Goal: Task Accomplishment & Management: Complete application form

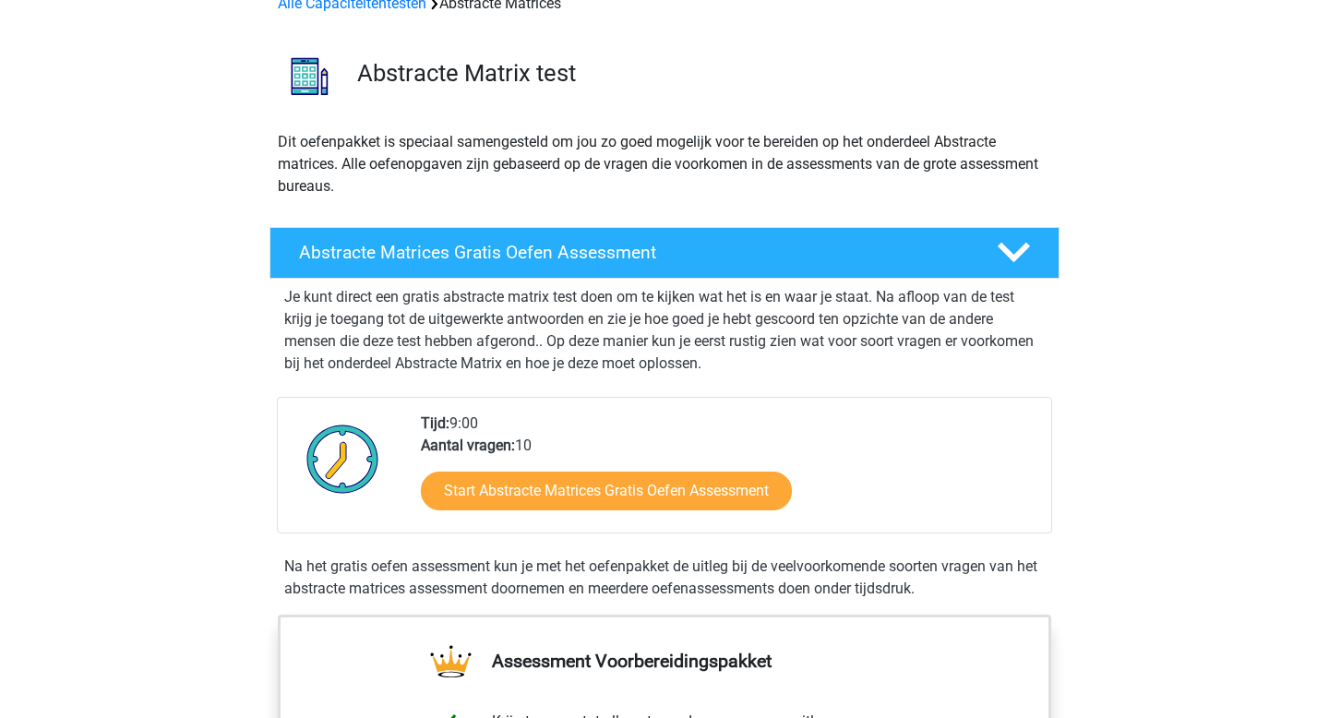
scroll to position [82, 0]
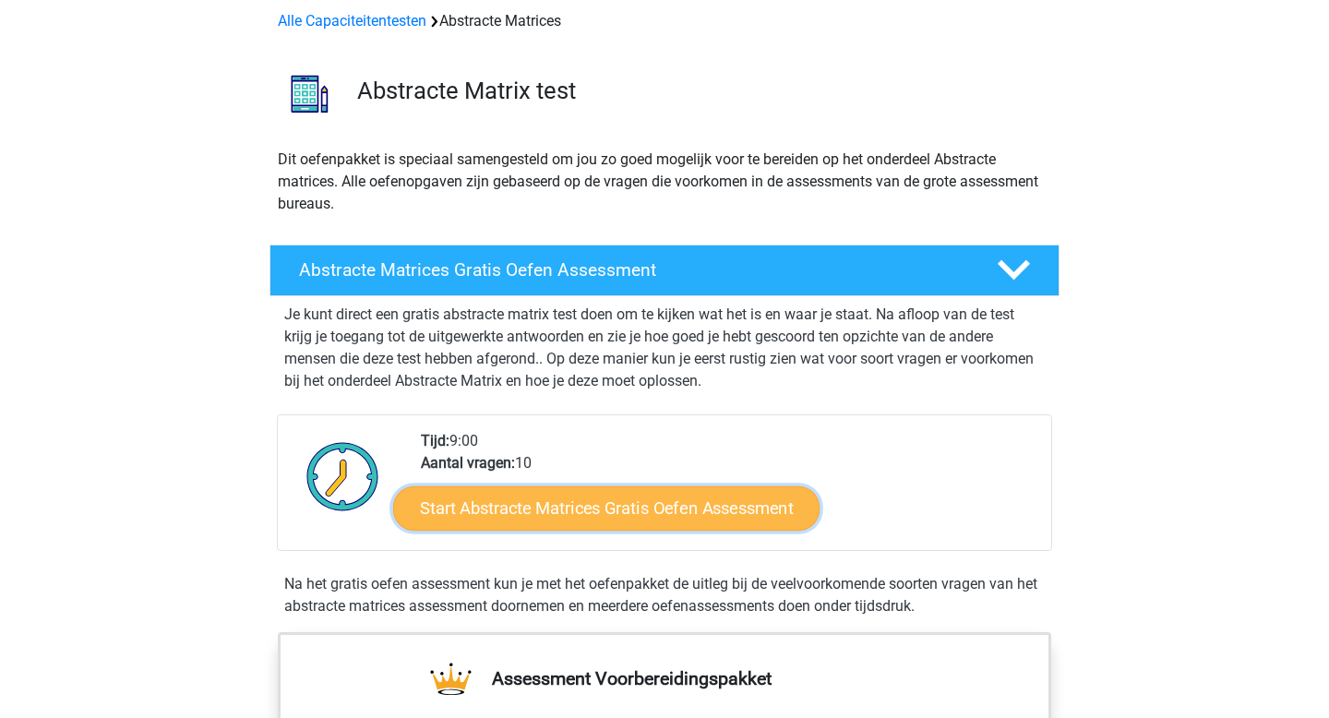
click at [545, 514] on link "Start Abstracte Matrices Gratis Oefen Assessment" at bounding box center [606, 508] width 426 height 44
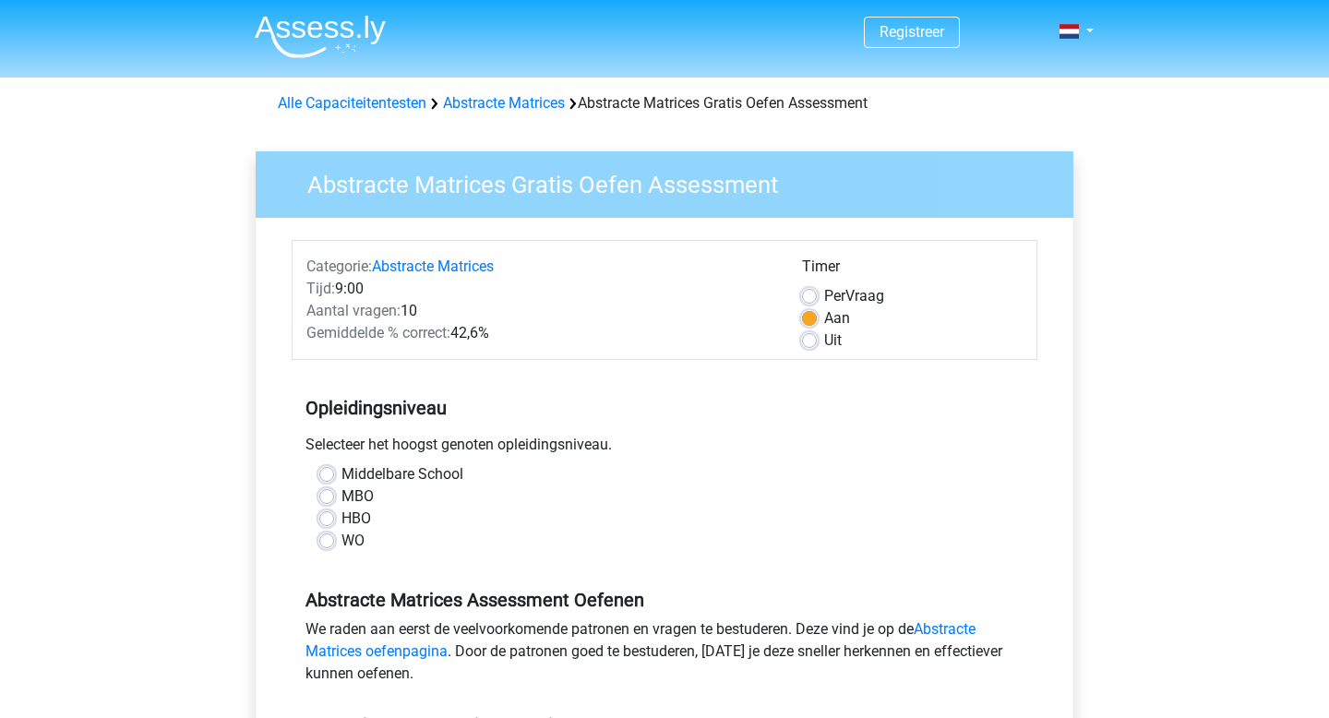
click at [342, 517] on label "HBO" at bounding box center [357, 519] width 30 height 22
click at [332, 517] on input "HBO" at bounding box center [326, 517] width 15 height 18
radio input "true"
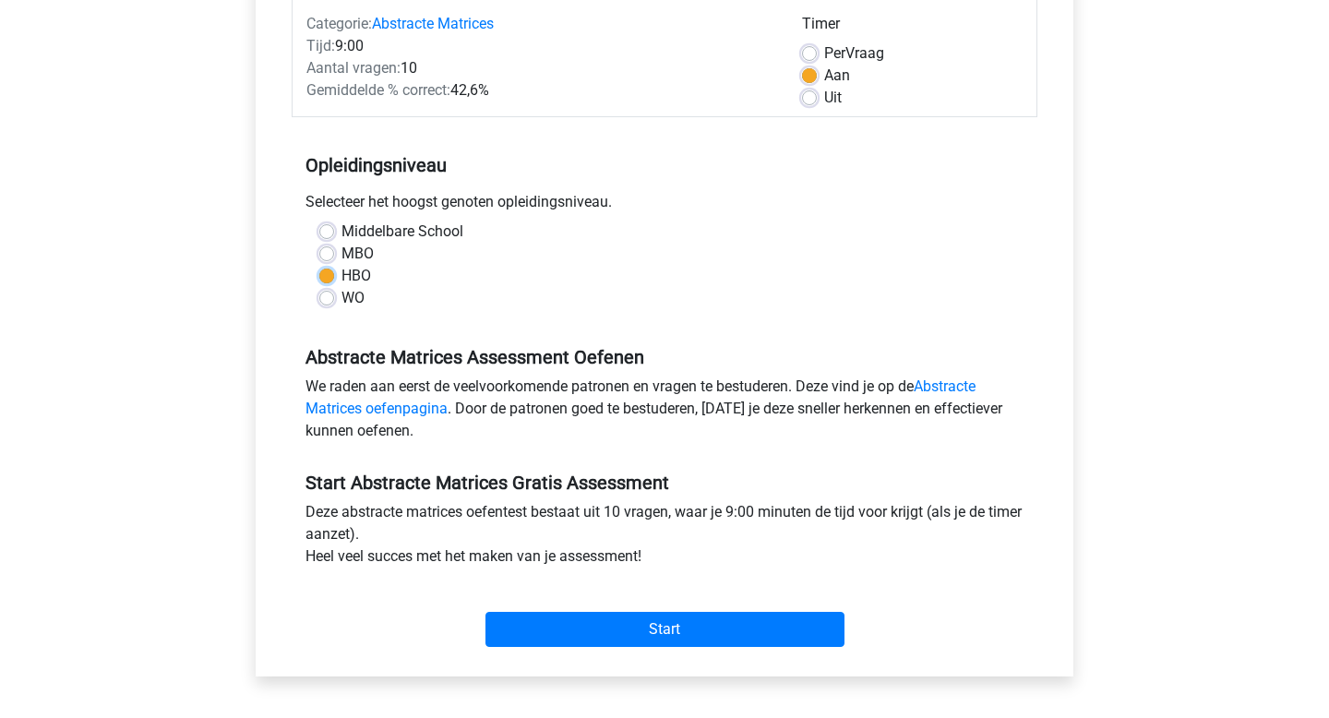
scroll to position [271, 0]
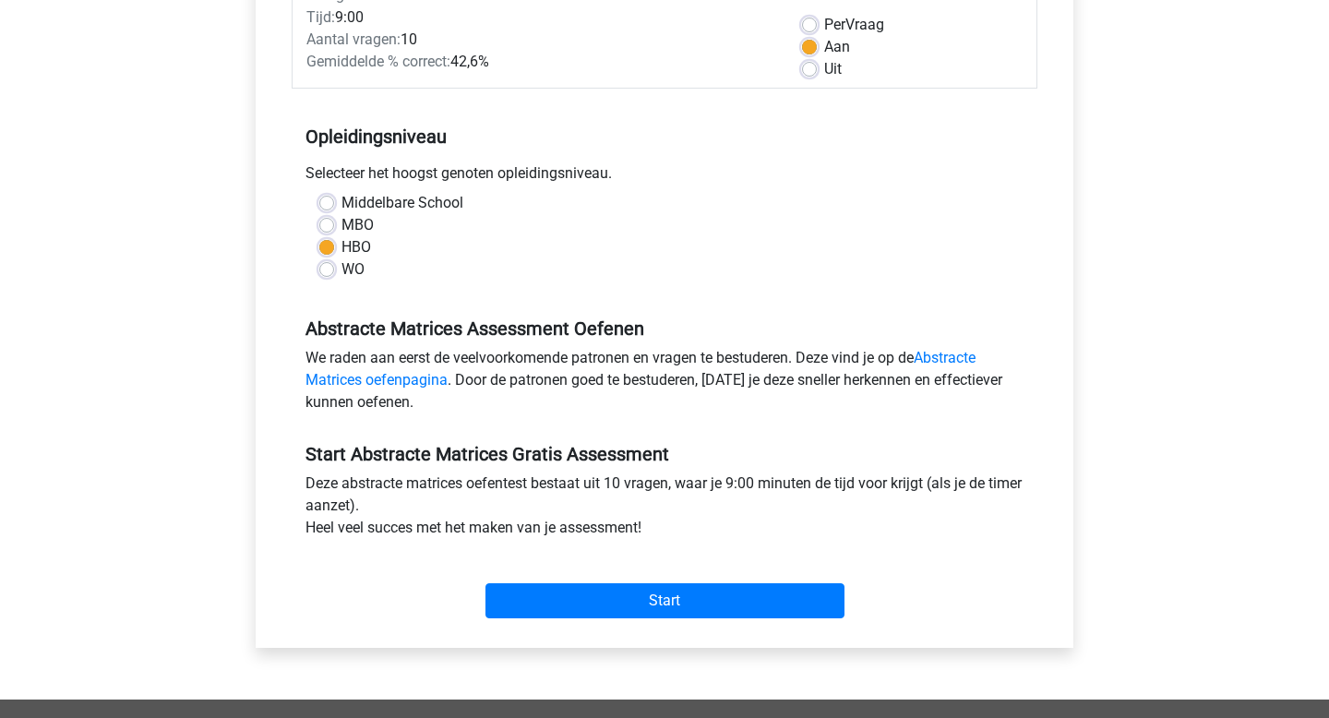
click at [566, 582] on div "Start" at bounding box center [665, 586] width 746 height 65
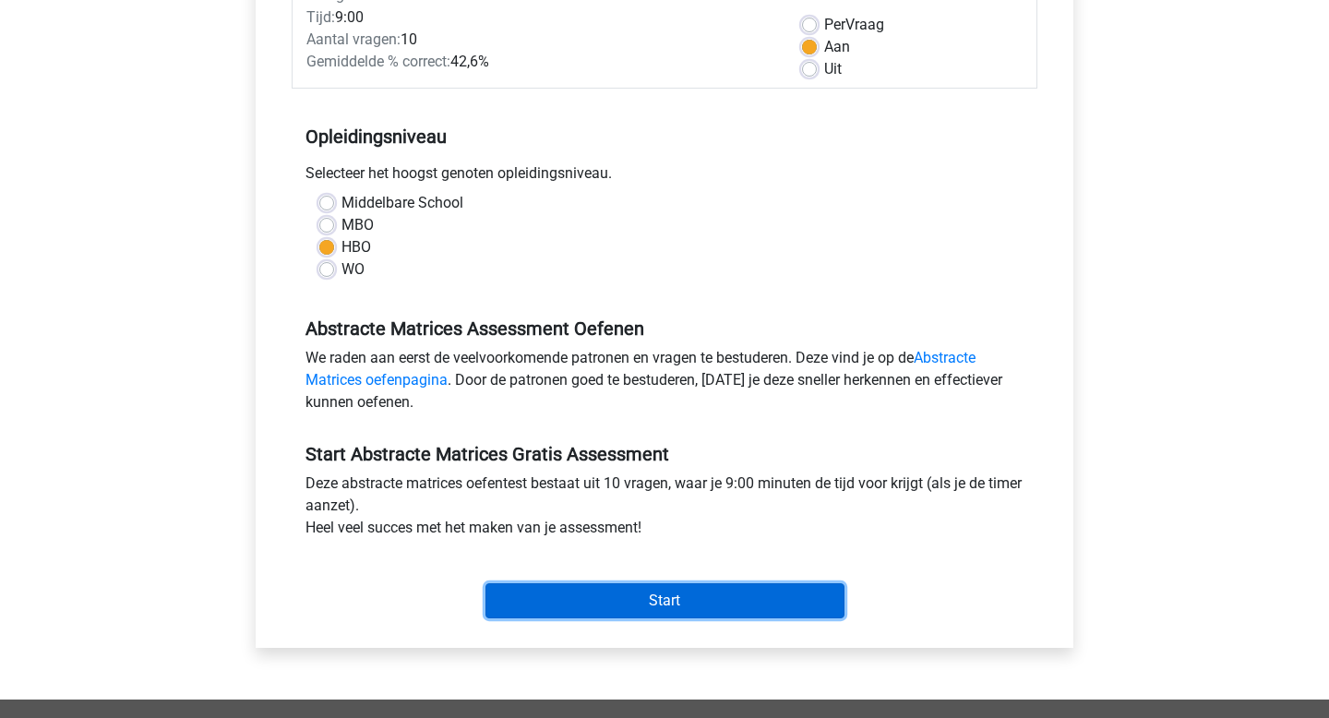
click at [565, 590] on input "Start" at bounding box center [665, 600] width 359 height 35
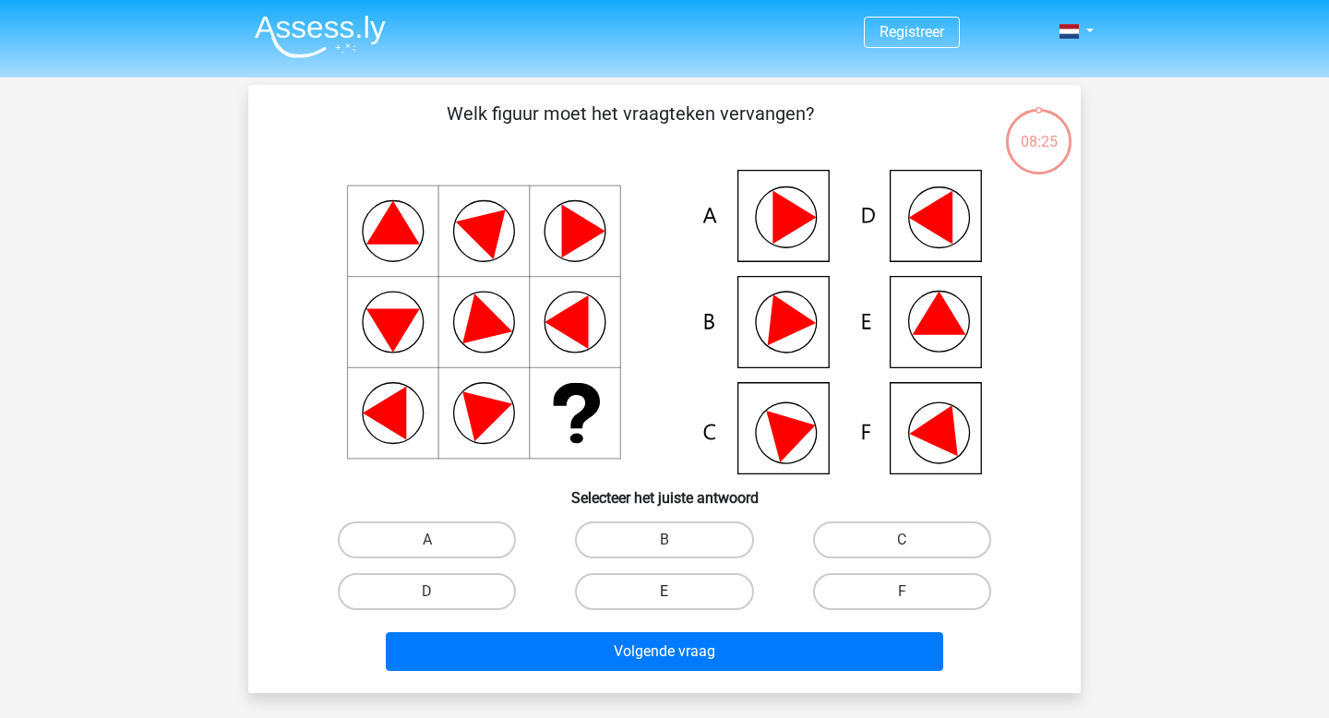
click at [627, 594] on label "E" at bounding box center [664, 591] width 178 height 37
click at [665, 594] on input "E" at bounding box center [671, 598] width 12 height 12
radio input "true"
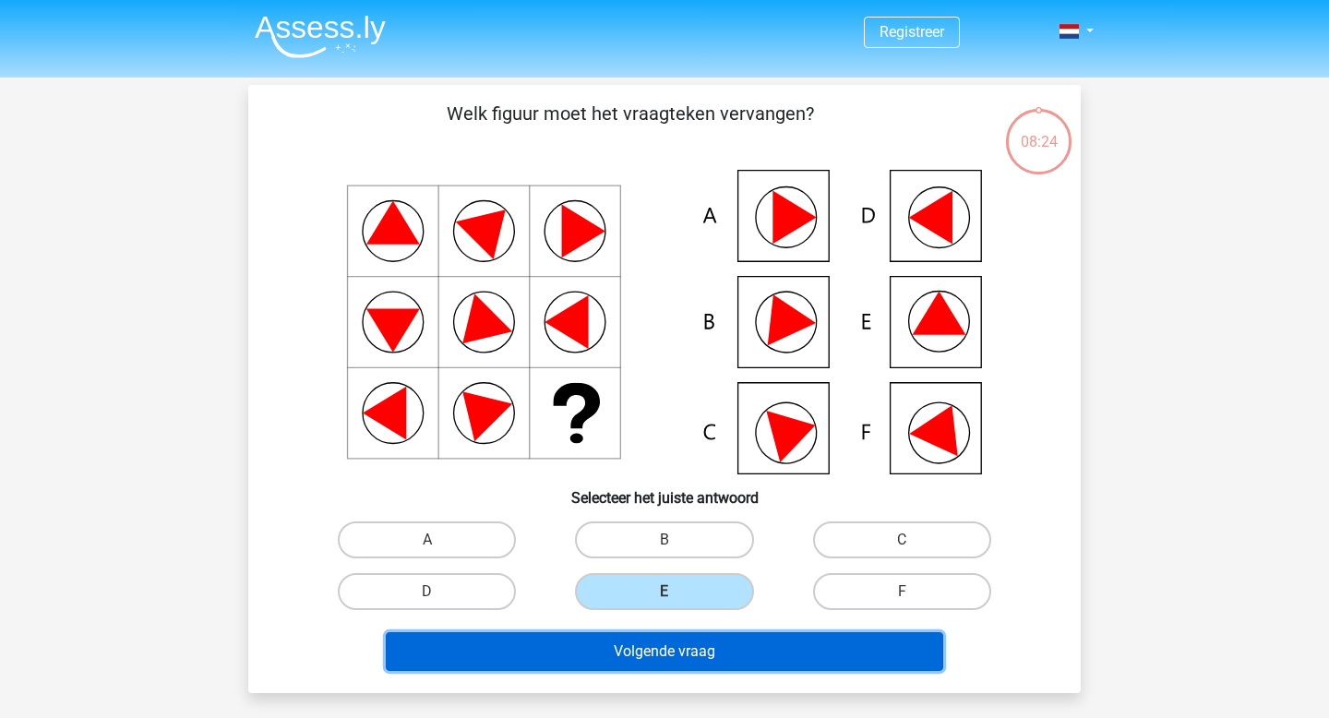
click at [642, 650] on button "Volgende vraag" at bounding box center [665, 651] width 558 height 39
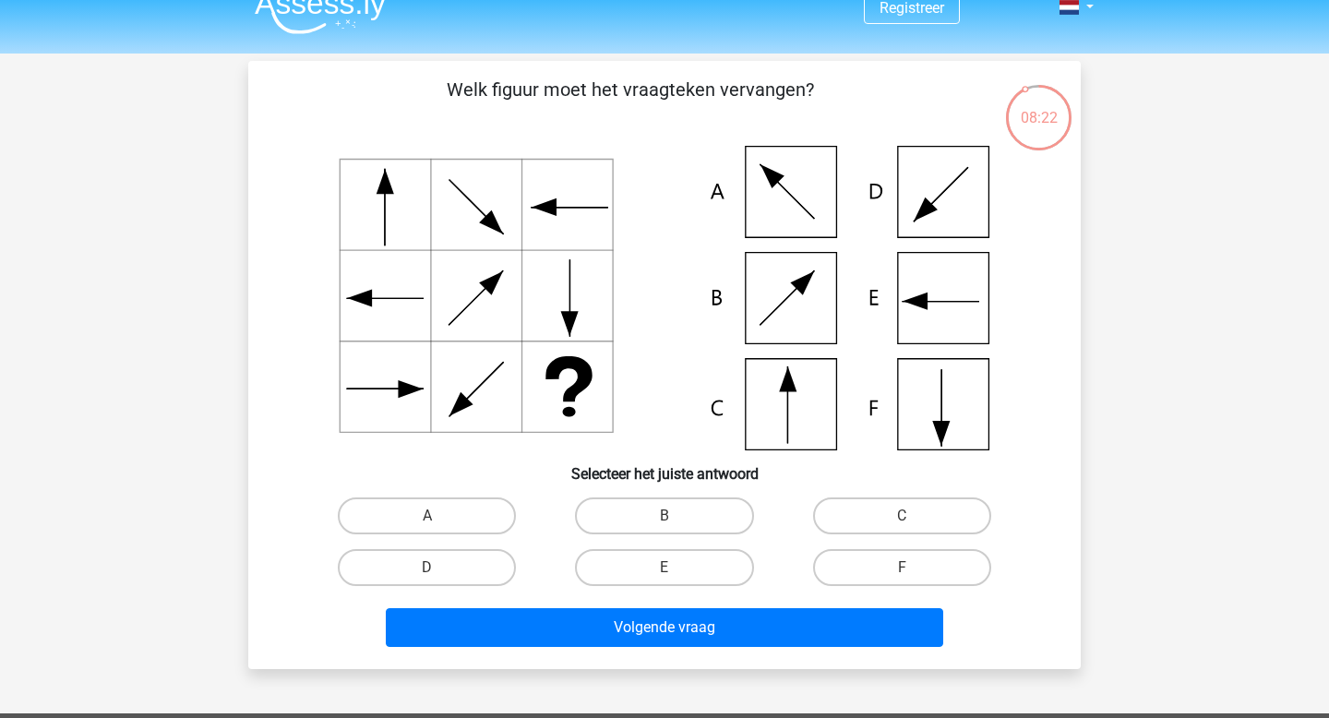
scroll to position [14, 0]
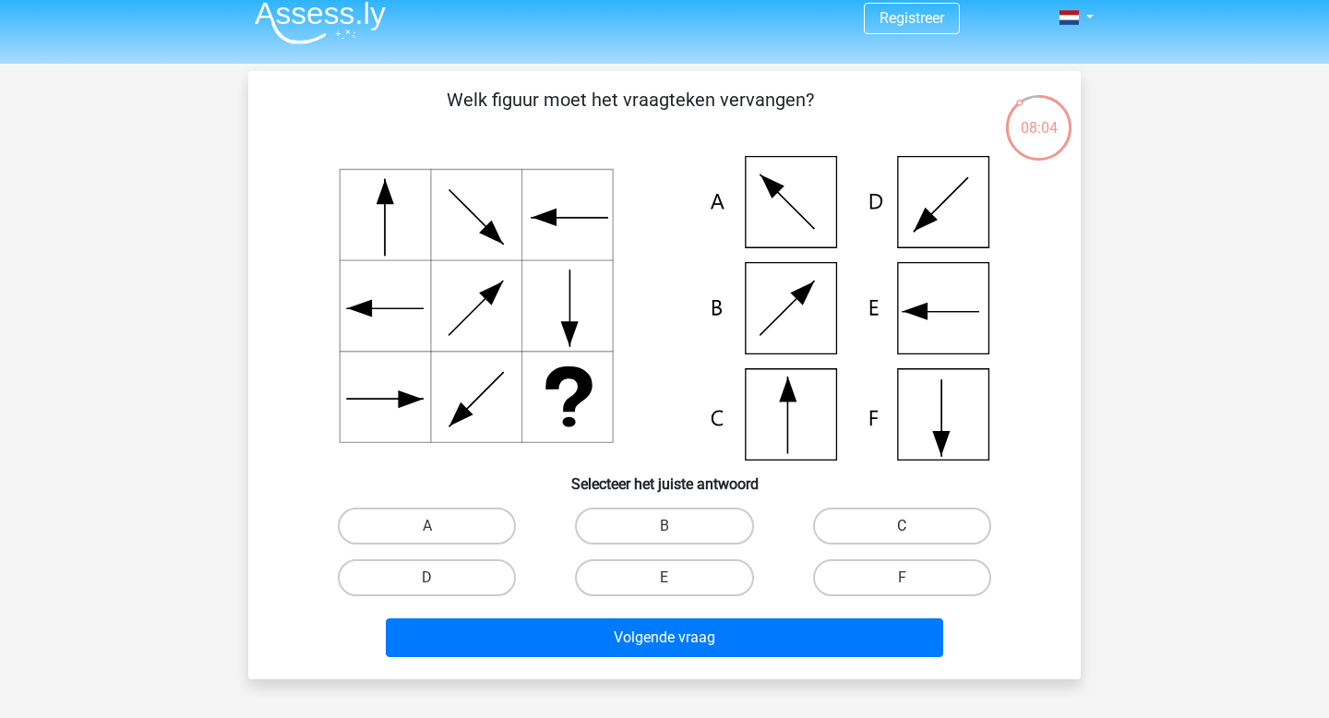
click at [847, 530] on label "C" at bounding box center [902, 526] width 178 height 37
click at [902, 530] on input "C" at bounding box center [908, 532] width 12 height 12
radio input "true"
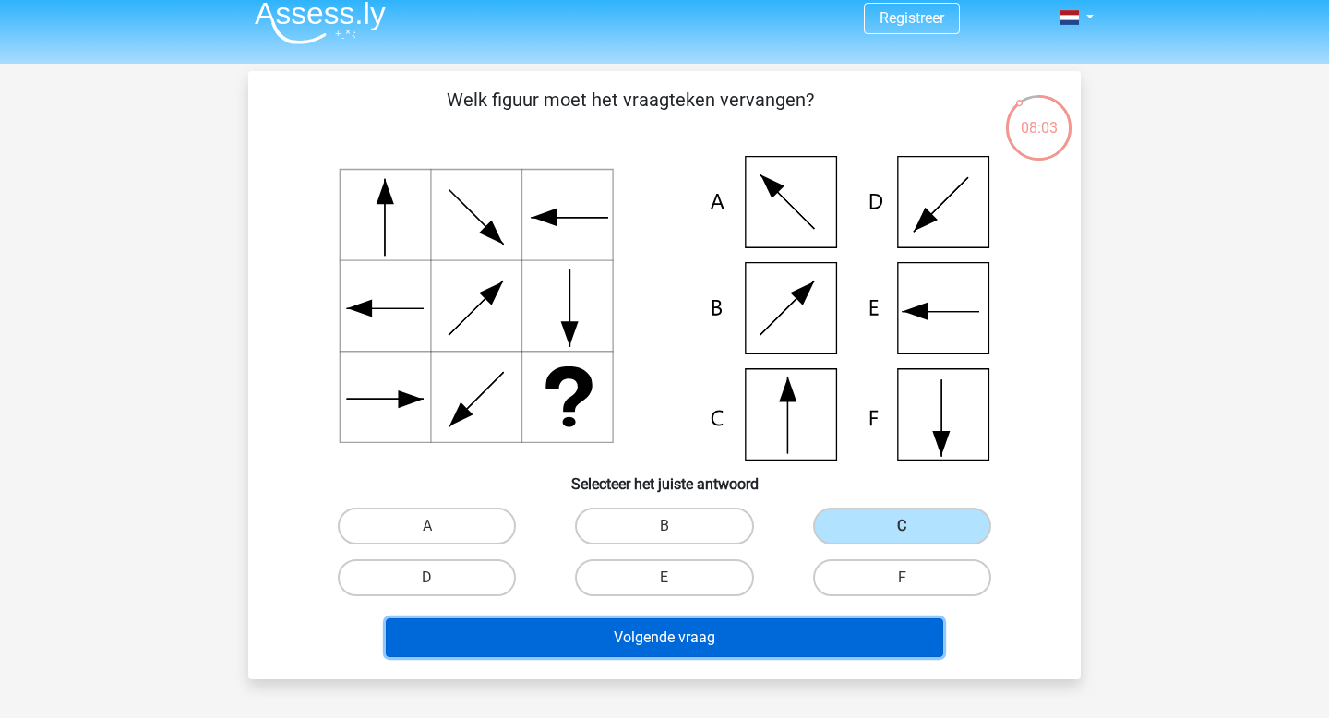
click at [765, 647] on button "Volgende vraag" at bounding box center [665, 637] width 558 height 39
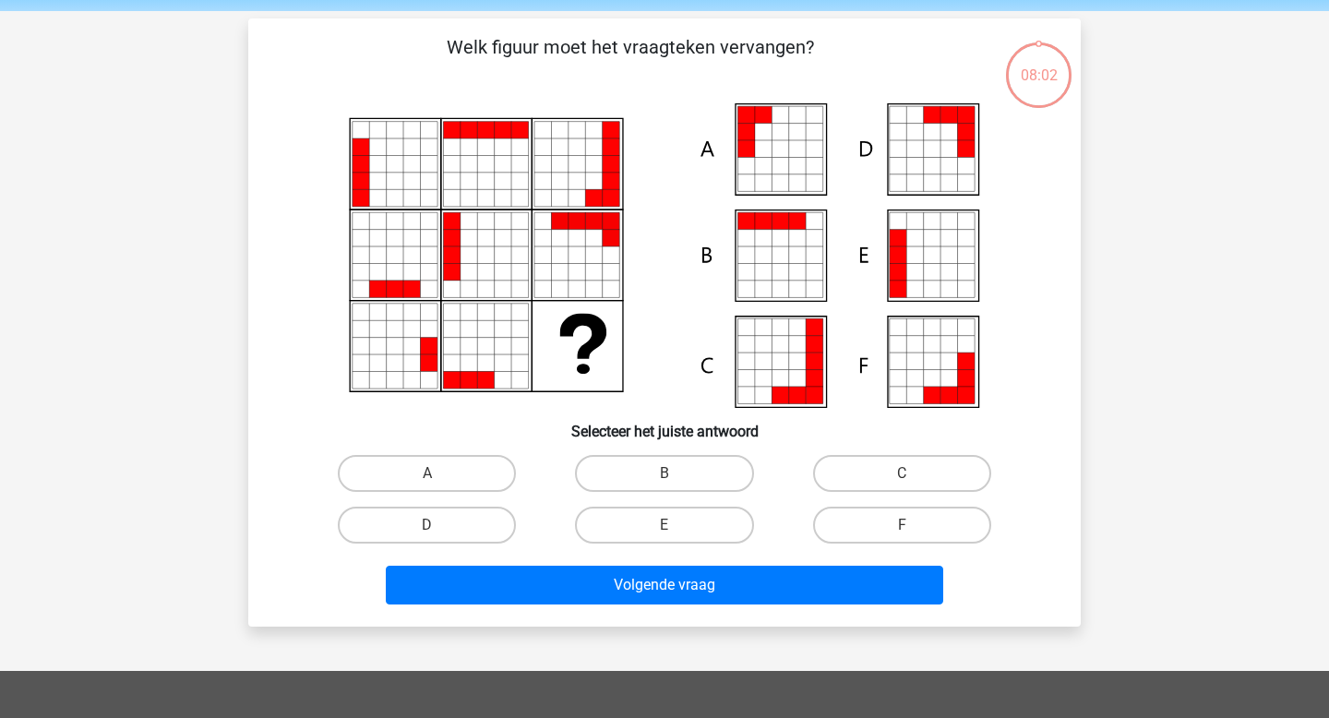
scroll to position [85, 0]
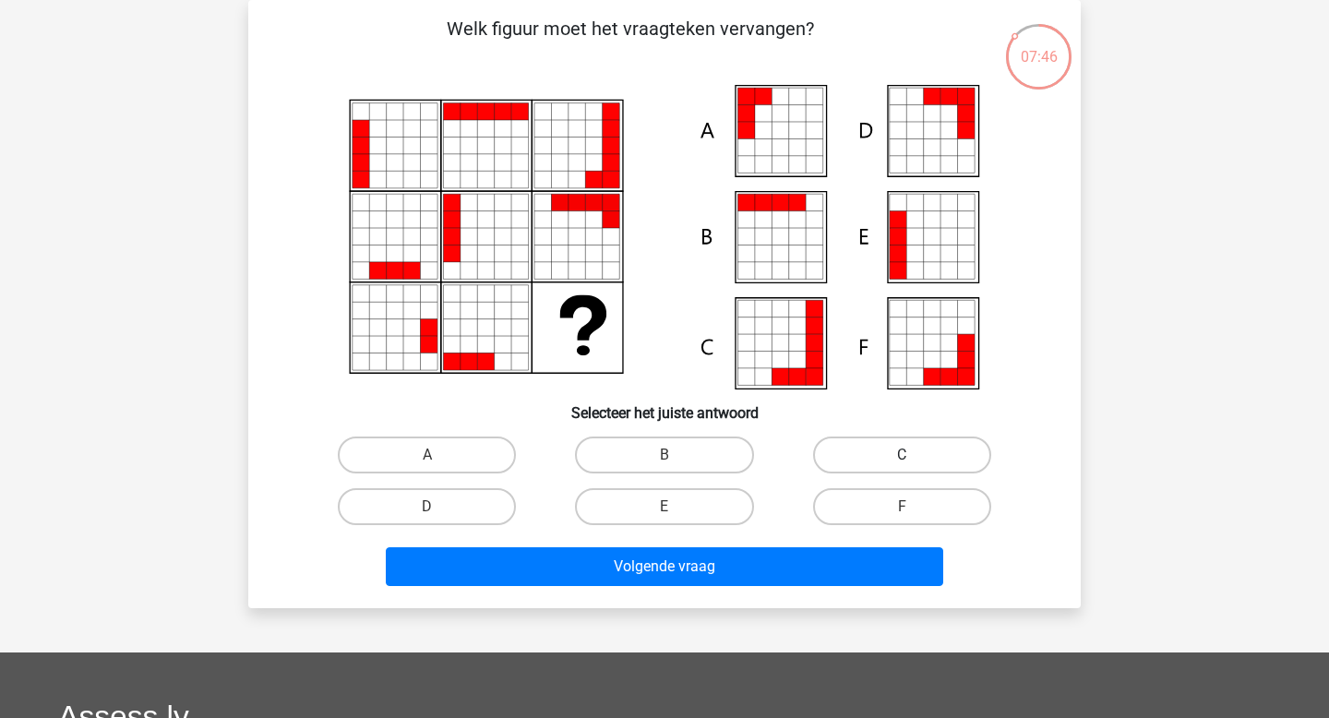
click at [921, 452] on label "C" at bounding box center [902, 455] width 178 height 37
click at [914, 455] on input "C" at bounding box center [908, 461] width 12 height 12
radio input "true"
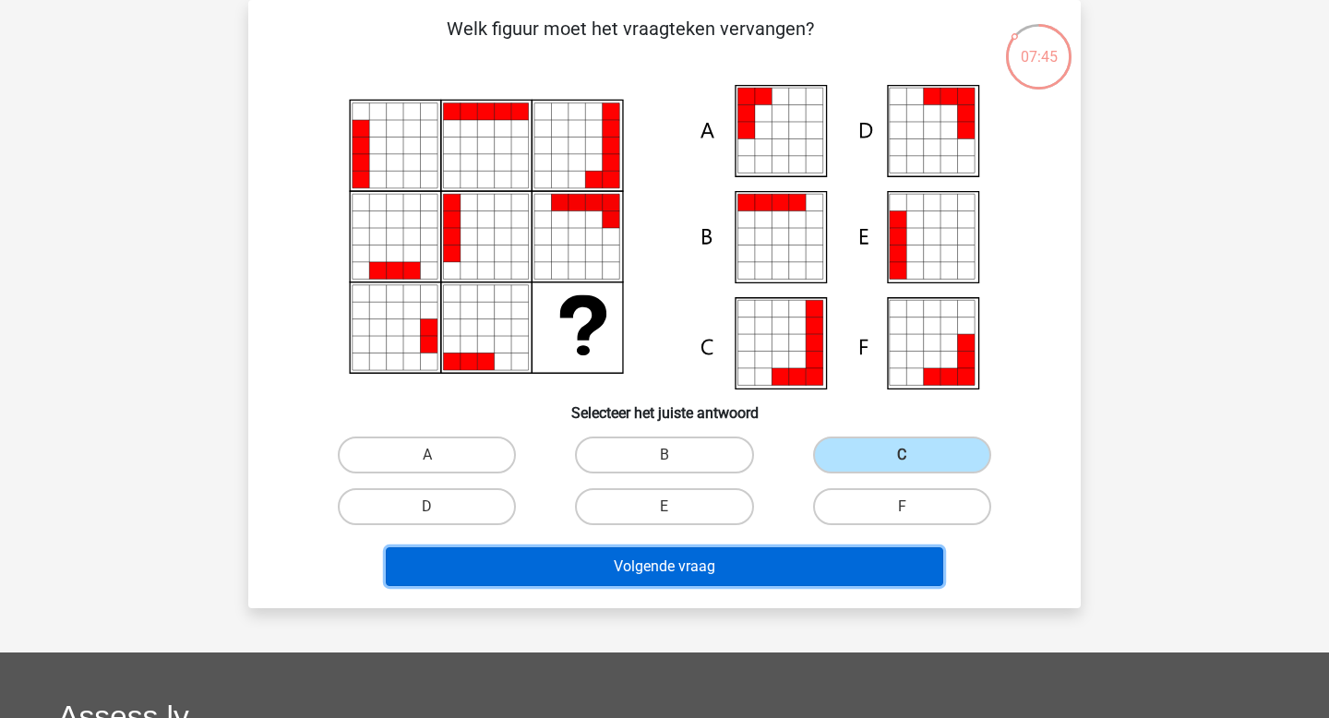
click at [809, 564] on button "Volgende vraag" at bounding box center [665, 566] width 558 height 39
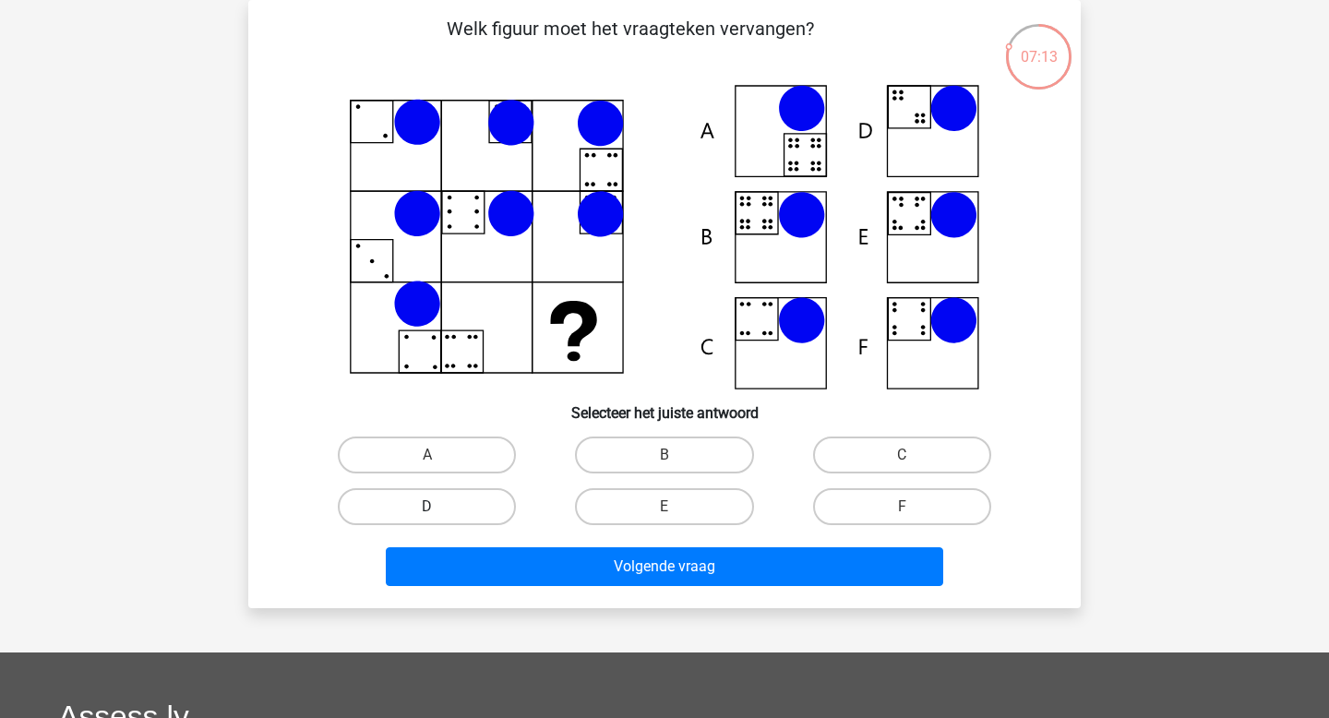
click at [495, 511] on label "D" at bounding box center [427, 506] width 178 height 37
click at [439, 511] on input "D" at bounding box center [433, 513] width 12 height 12
radio input "true"
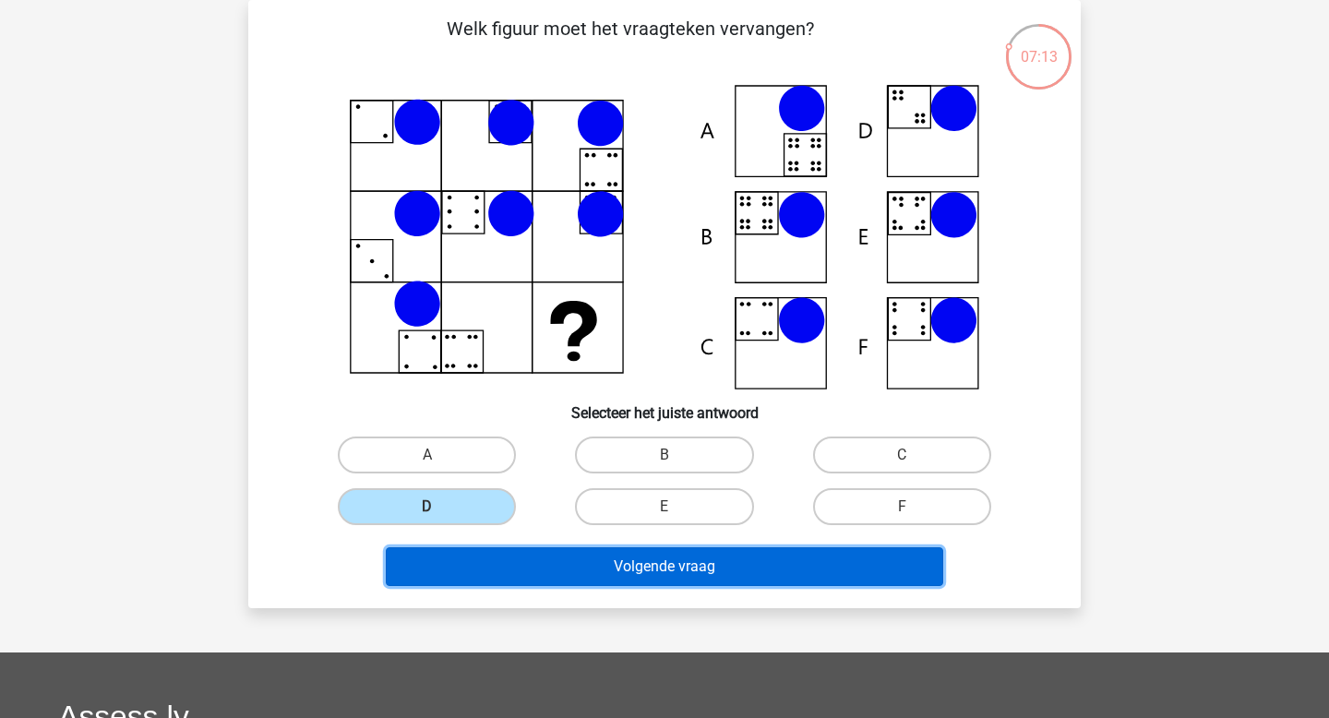
click at [547, 565] on button "Volgende vraag" at bounding box center [665, 566] width 558 height 39
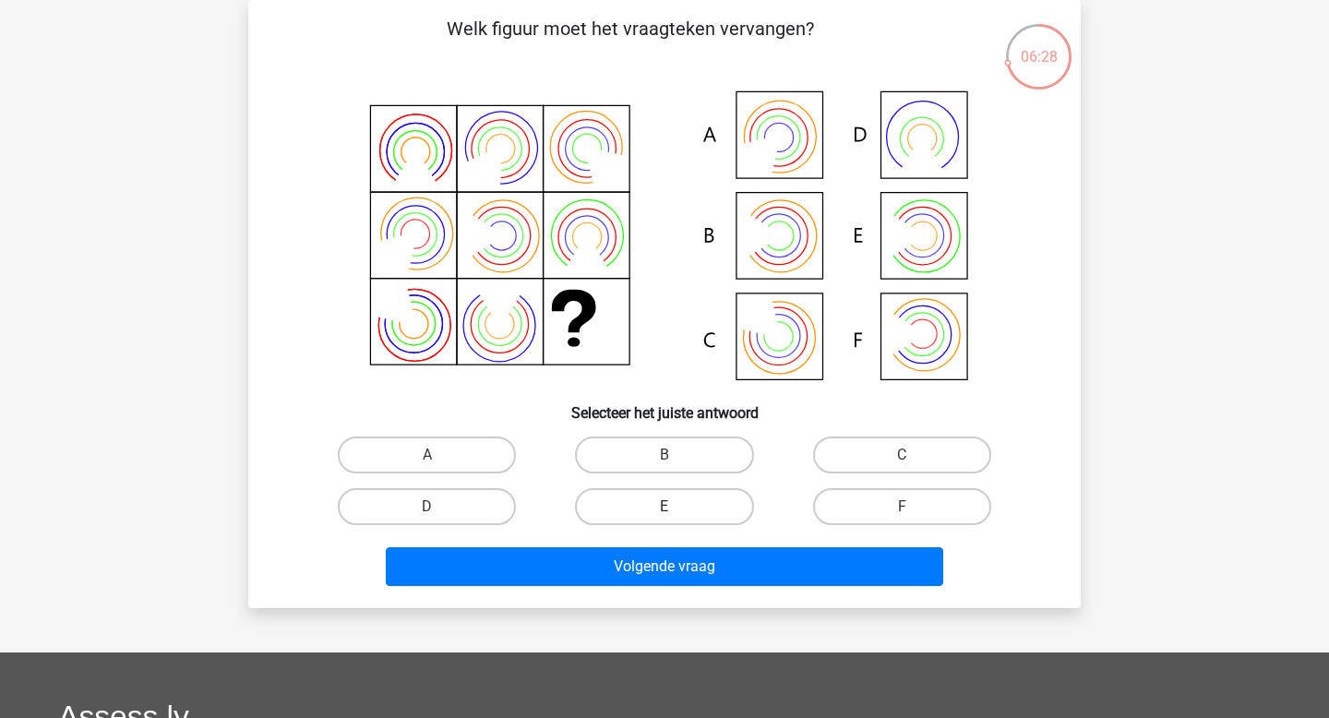
click at [626, 510] on label "E" at bounding box center [664, 506] width 178 height 37
click at [665, 510] on input "E" at bounding box center [671, 513] width 12 height 12
radio input "true"
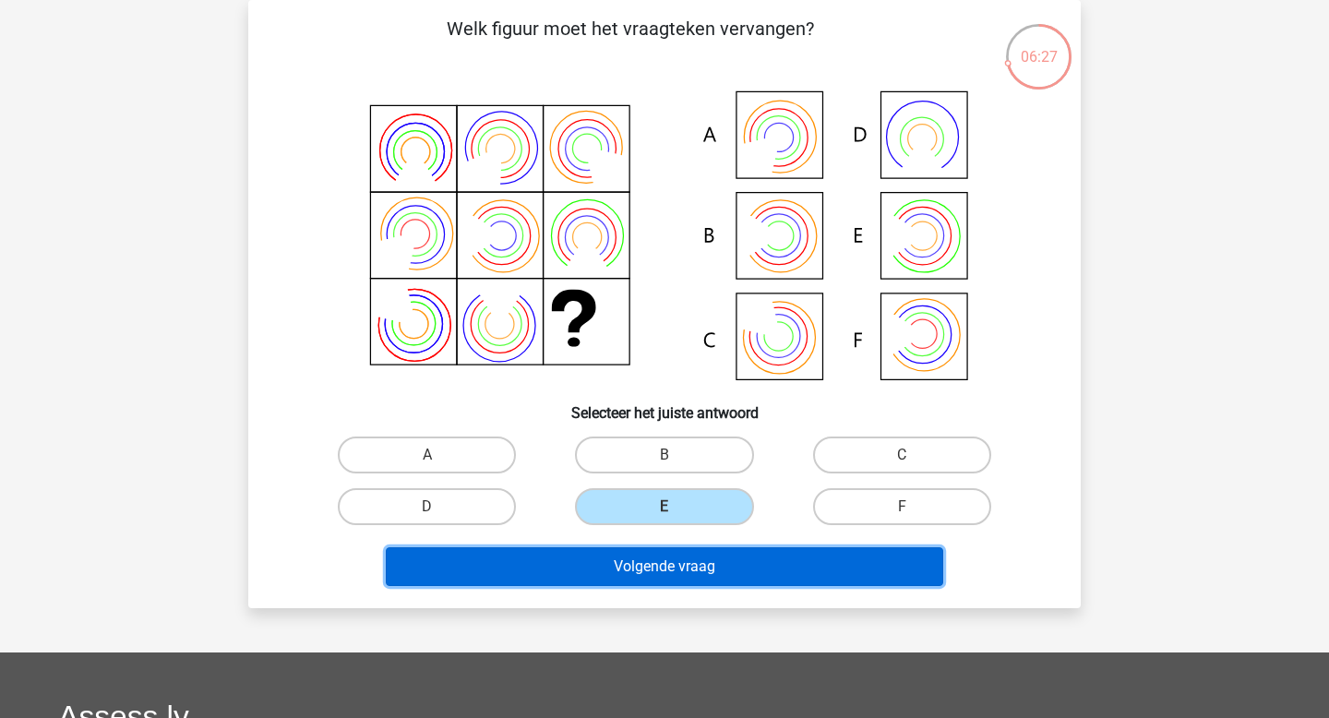
click at [617, 556] on button "Volgende vraag" at bounding box center [665, 566] width 558 height 39
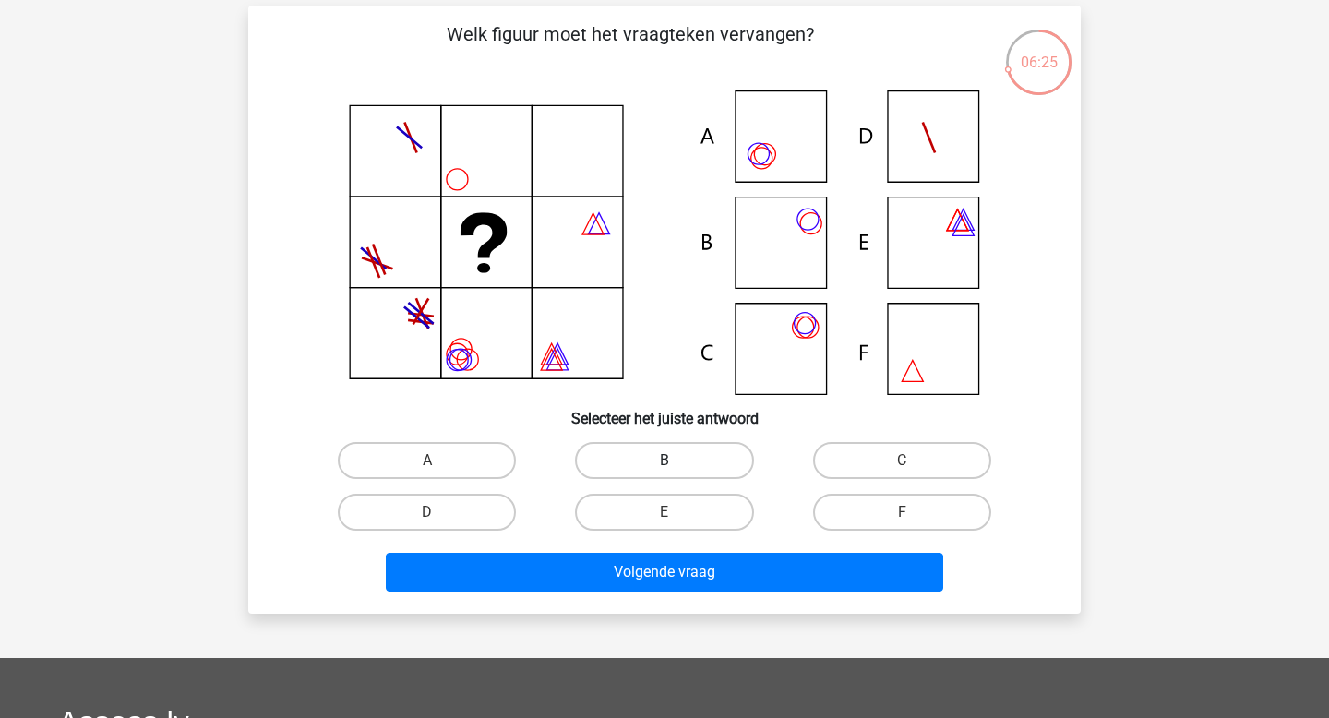
scroll to position [88, 0]
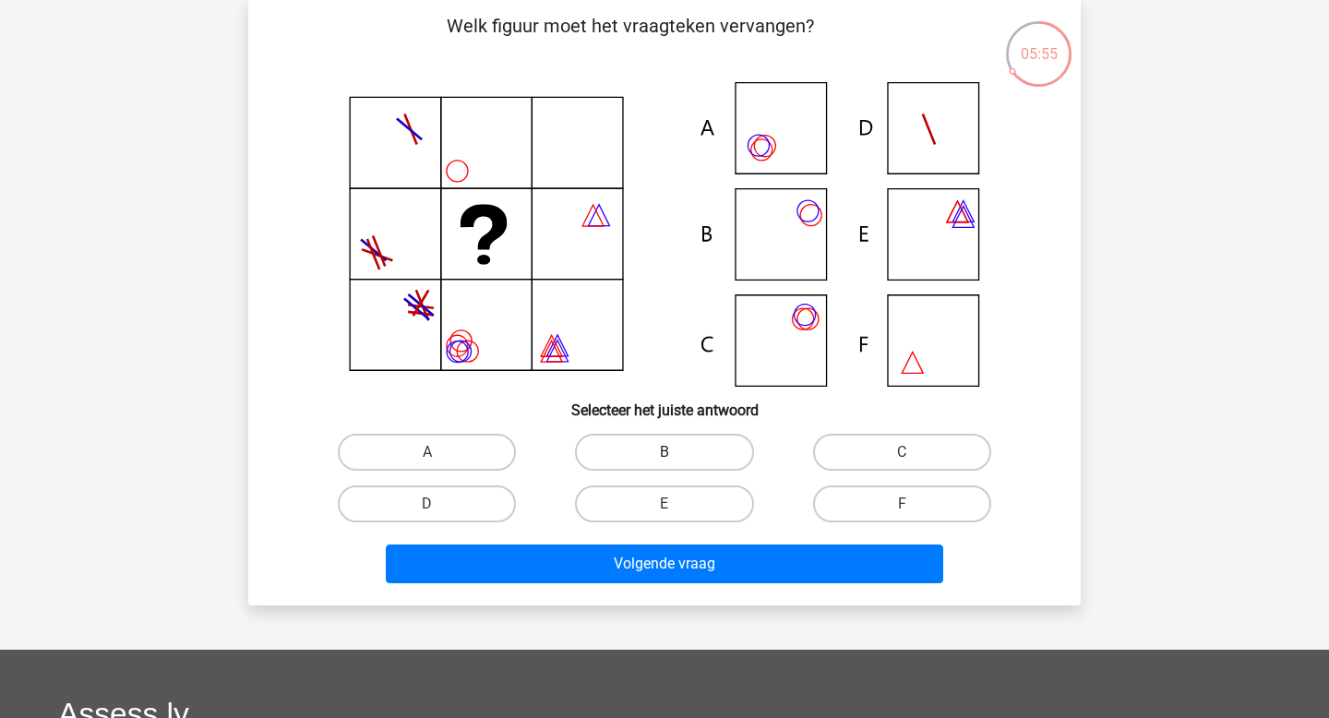
click at [627, 462] on label "B" at bounding box center [664, 452] width 178 height 37
click at [665, 462] on input "B" at bounding box center [671, 458] width 12 height 12
radio input "true"
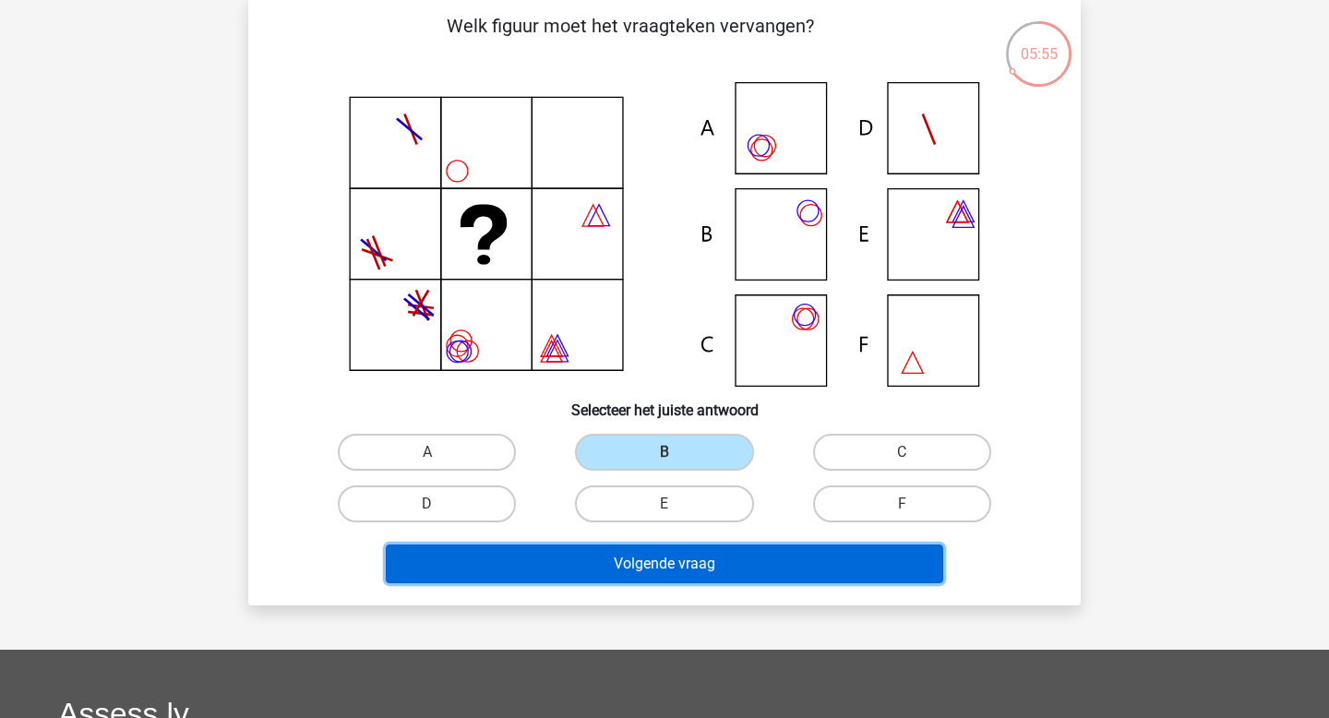
click at [625, 563] on button "Volgende vraag" at bounding box center [665, 564] width 558 height 39
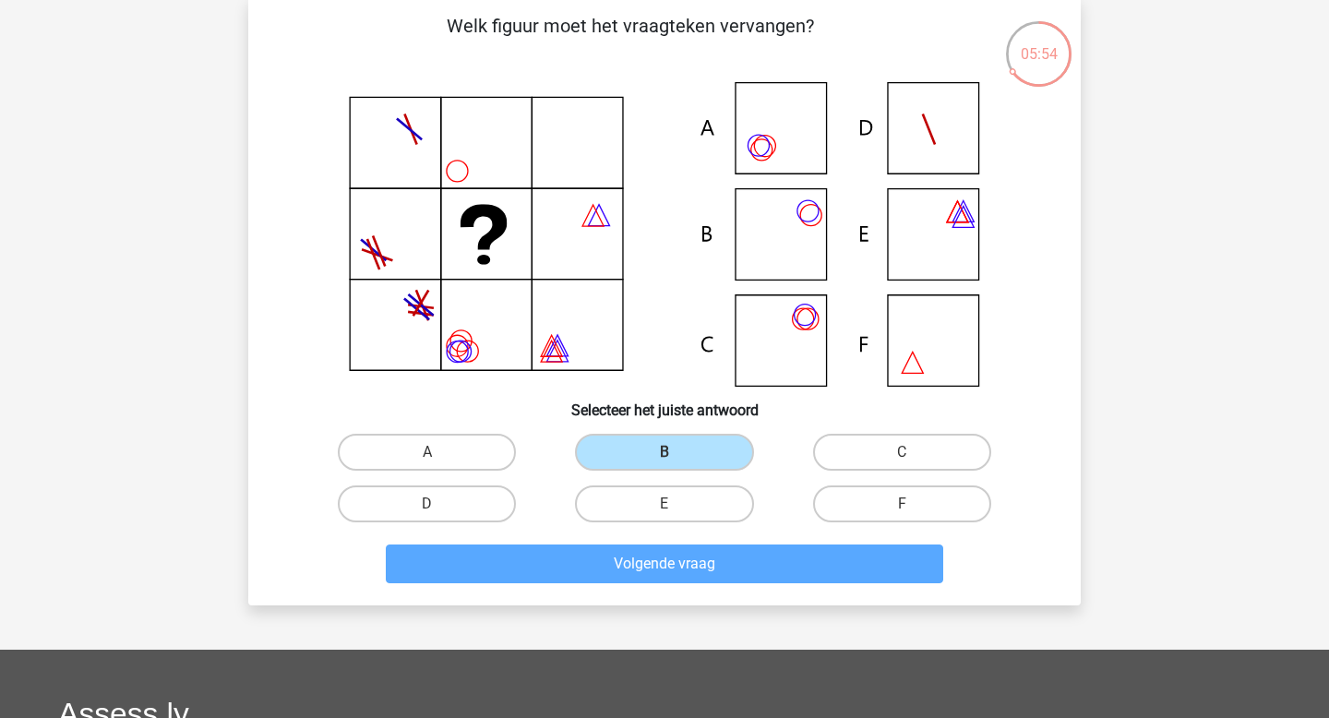
scroll to position [85, 0]
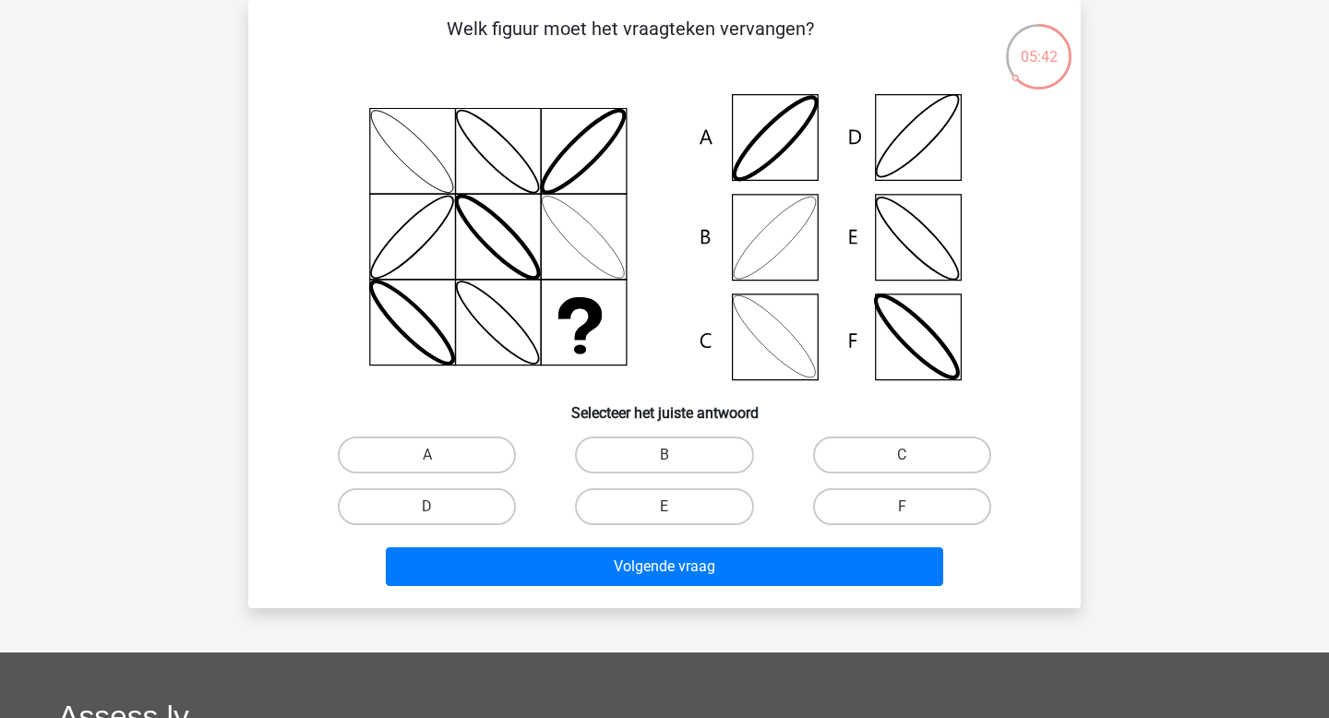
click at [784, 244] on icon at bounding box center [665, 237] width 744 height 305
click at [666, 458] on input "B" at bounding box center [671, 461] width 12 height 12
radio input "true"
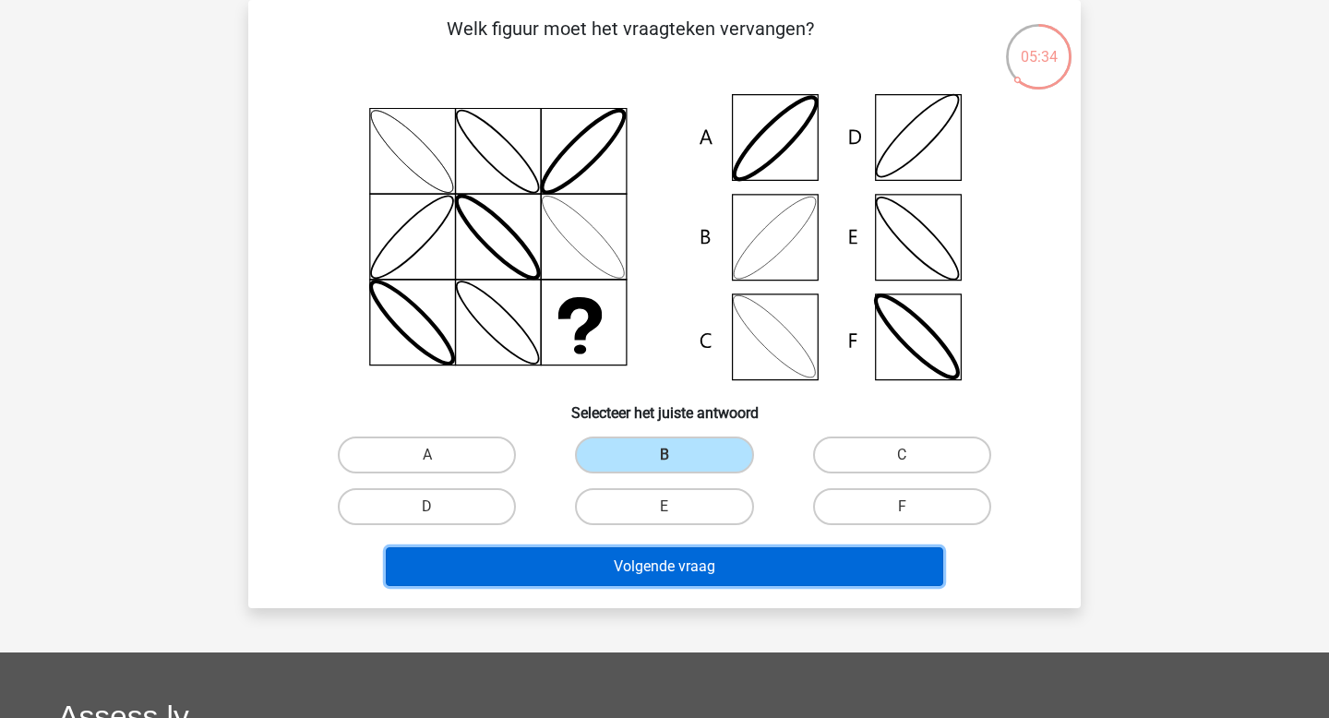
click at [644, 565] on button "Volgende vraag" at bounding box center [665, 566] width 558 height 39
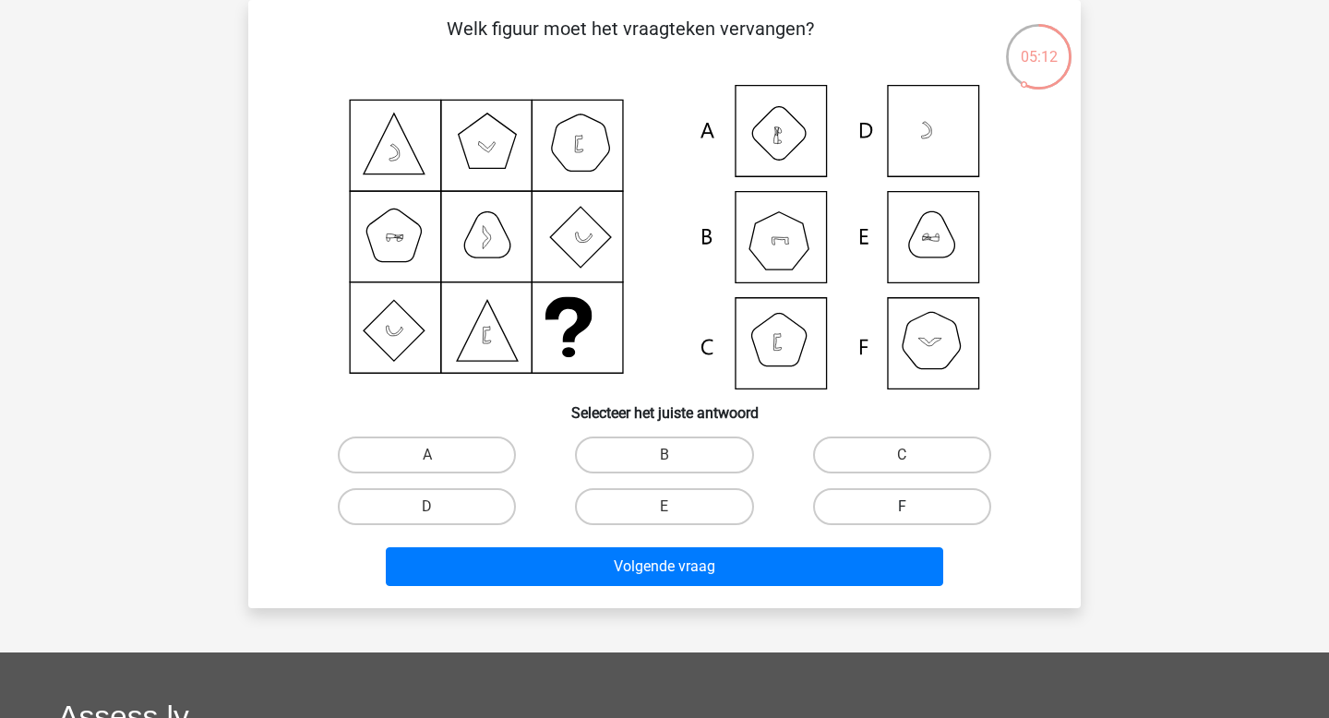
click at [854, 519] on label "F" at bounding box center [902, 506] width 178 height 37
click at [902, 519] on input "F" at bounding box center [908, 513] width 12 height 12
radio input "true"
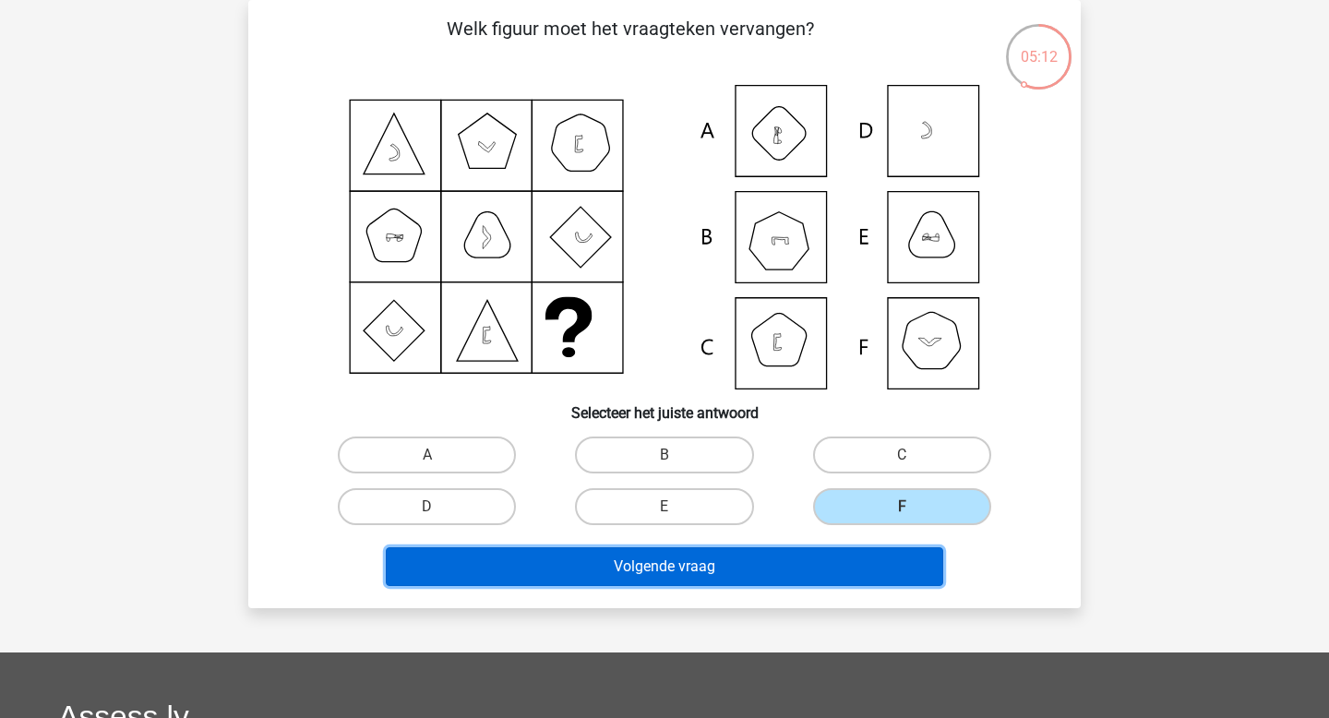
click at [835, 581] on button "Volgende vraag" at bounding box center [665, 566] width 558 height 39
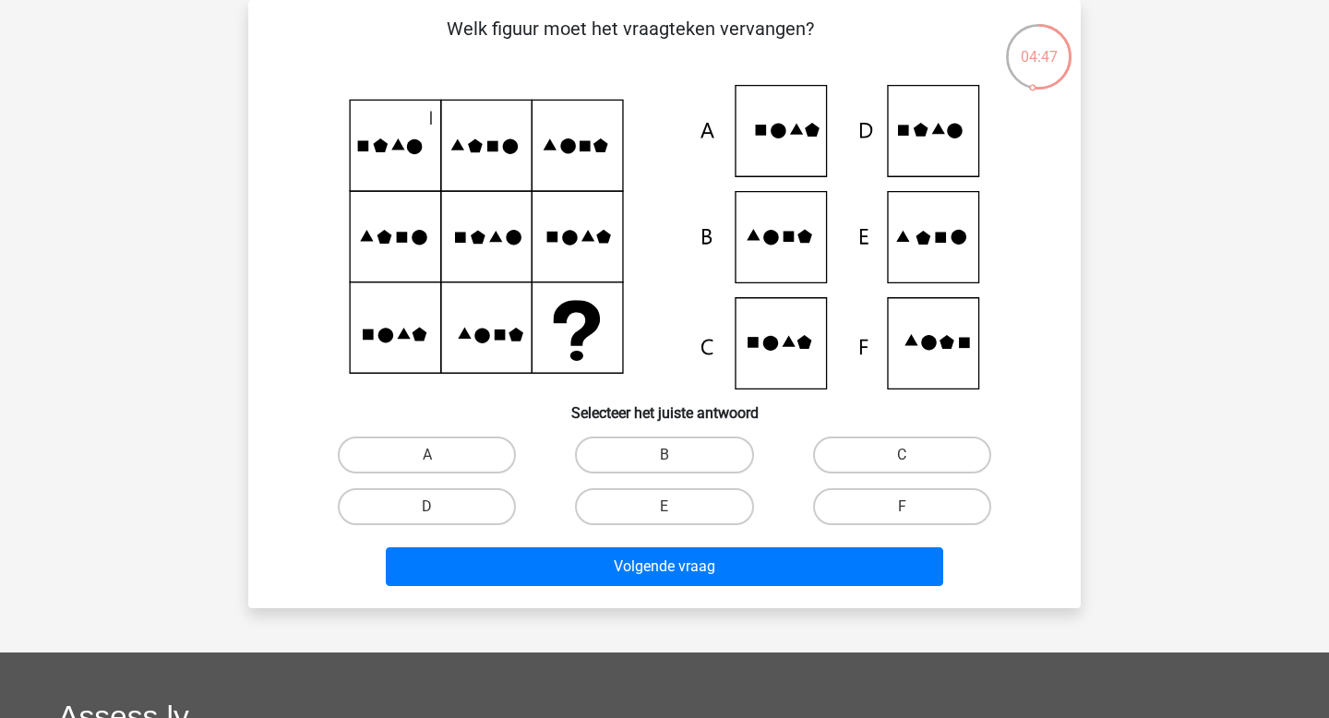
click at [954, 335] on icon at bounding box center [665, 237] width 744 height 305
click at [911, 500] on label "F" at bounding box center [902, 506] width 178 height 37
click at [911, 507] on input "F" at bounding box center [908, 513] width 12 height 12
radio input "true"
click at [889, 544] on div "Volgende vraag" at bounding box center [665, 563] width 774 height 61
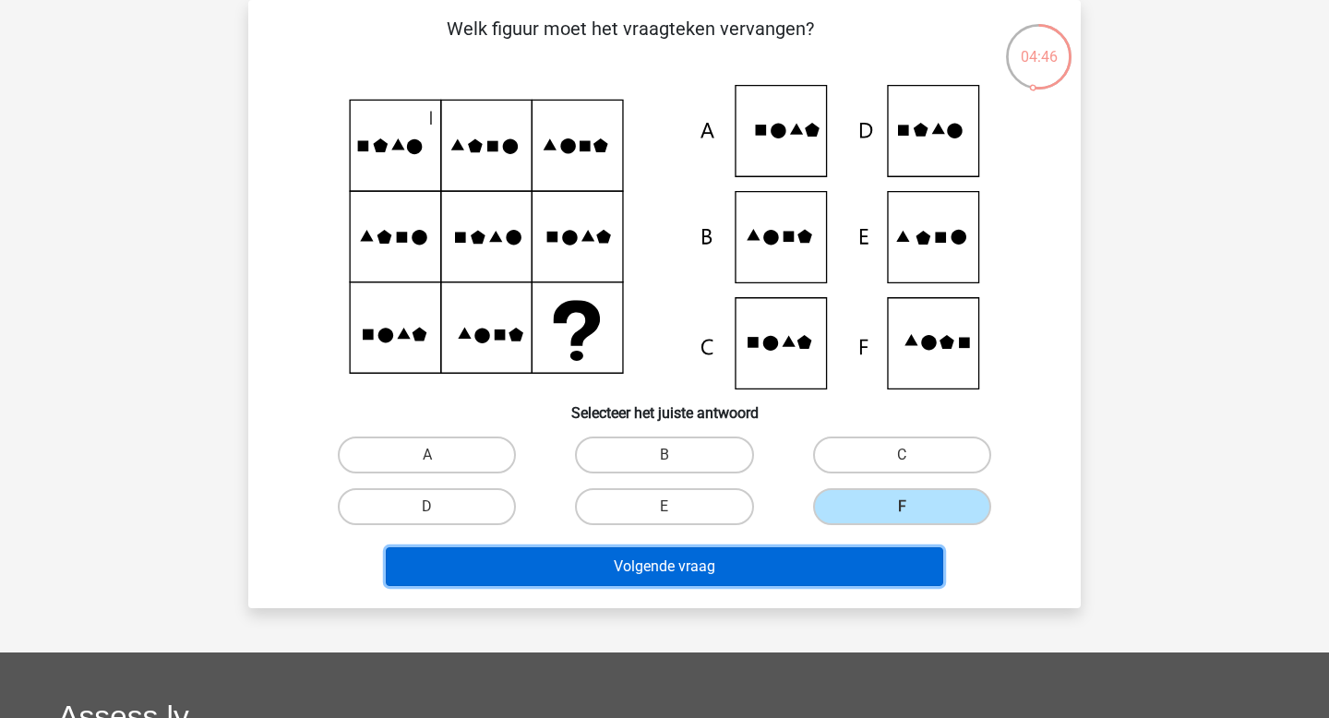
click at [880, 573] on button "Volgende vraag" at bounding box center [665, 566] width 558 height 39
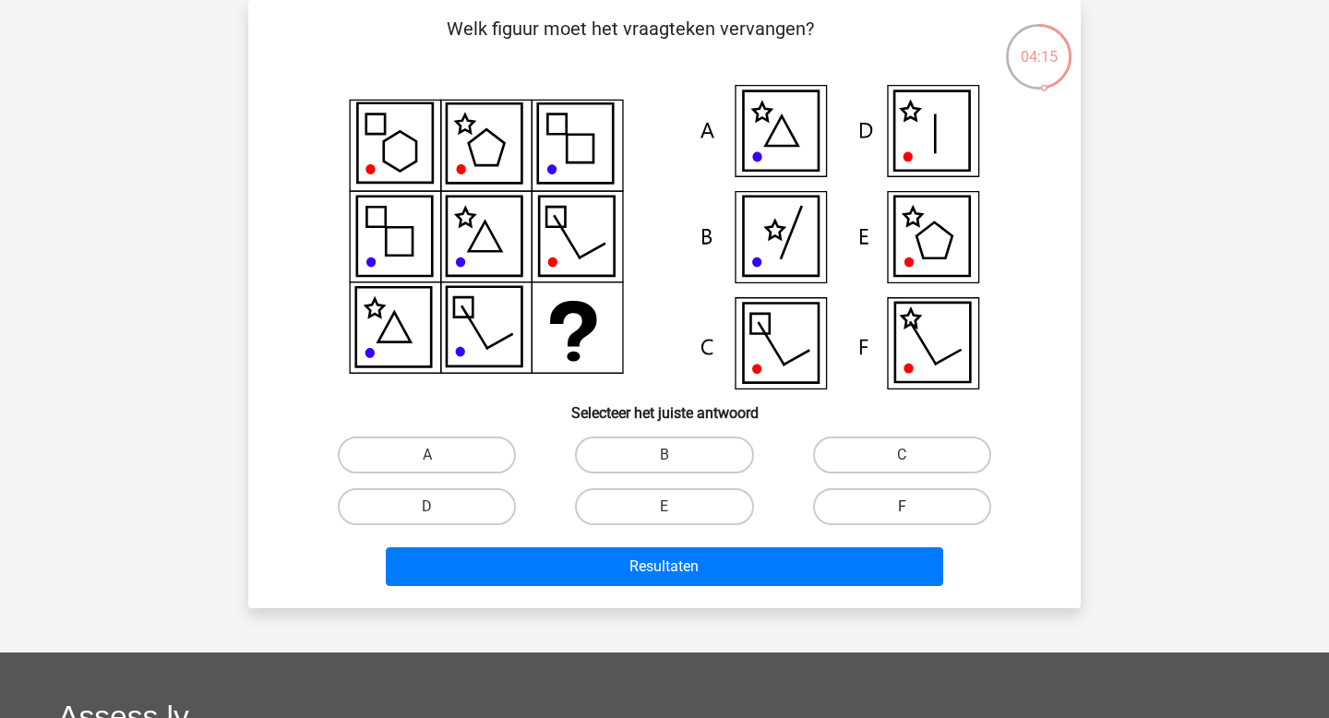
click at [863, 510] on label "F" at bounding box center [902, 506] width 178 height 37
click at [902, 510] on input "F" at bounding box center [908, 513] width 12 height 12
radio input "true"
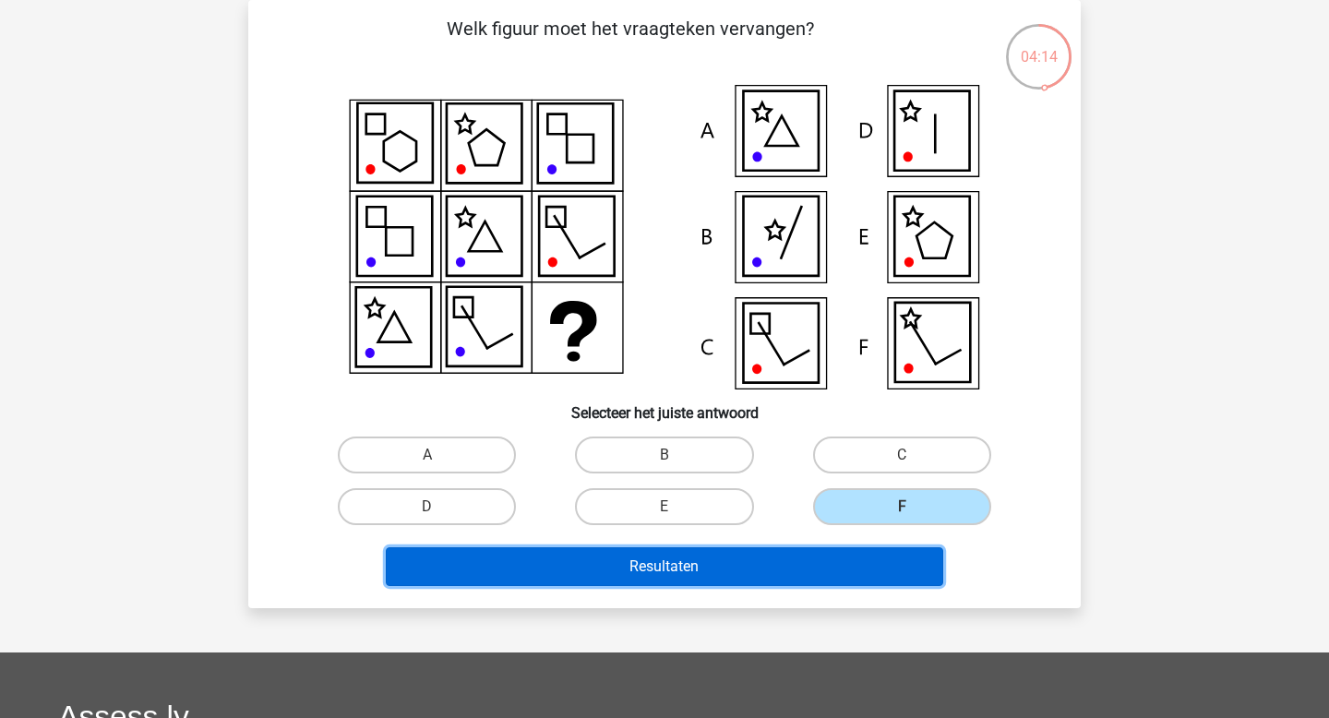
click at [841, 559] on button "Resultaten" at bounding box center [665, 566] width 558 height 39
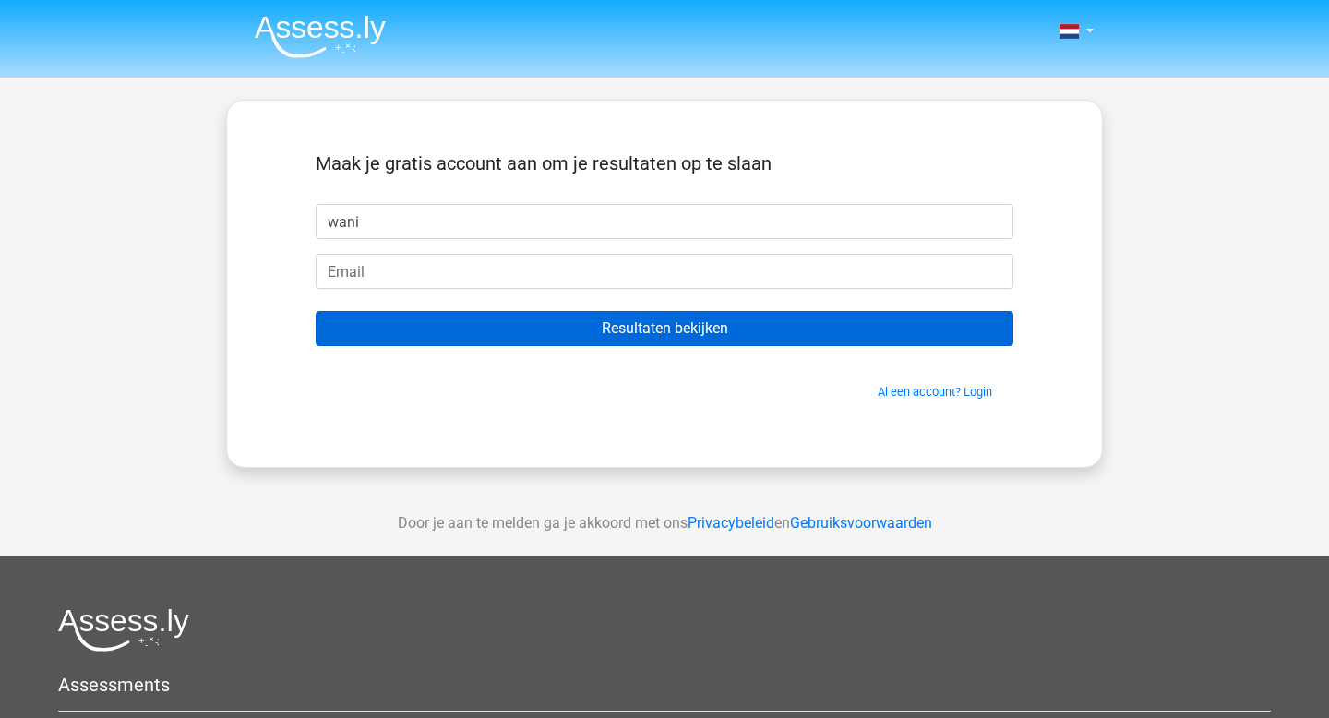
type input "Wanisha"
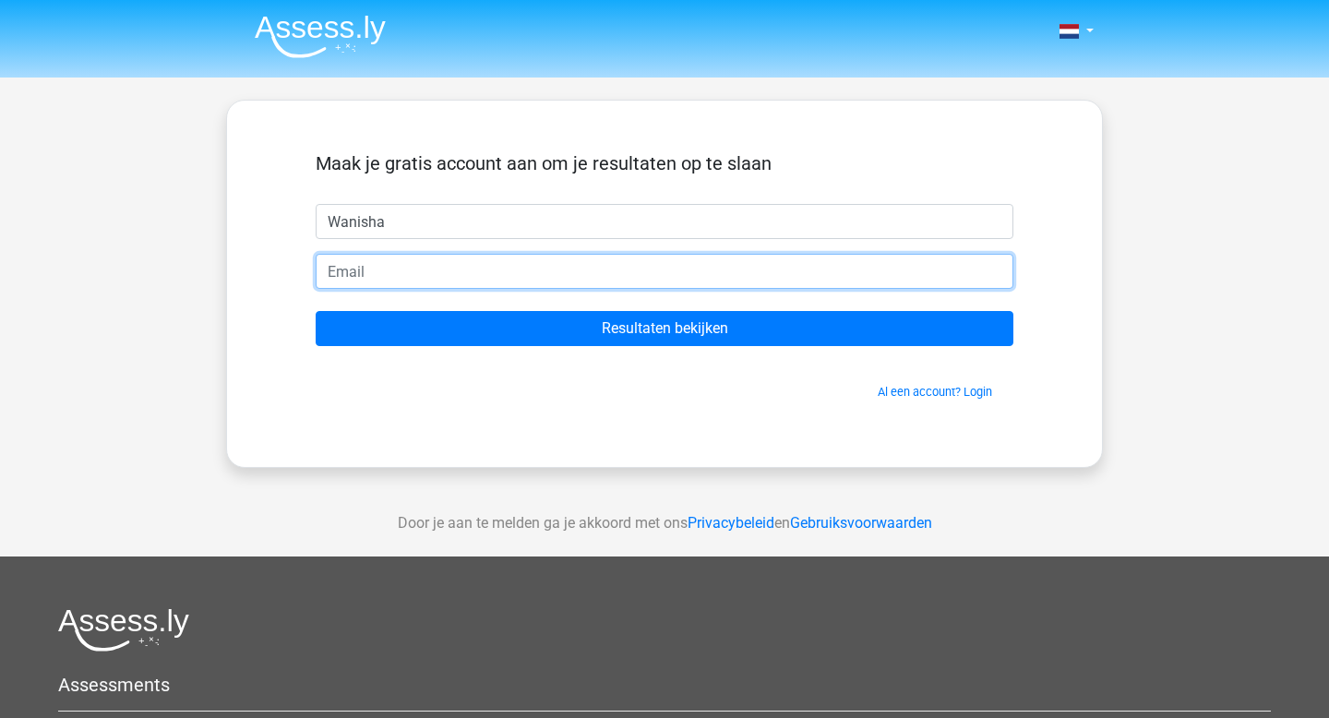
click at [440, 277] on input "email" at bounding box center [665, 271] width 698 height 35
type input "[EMAIL_ADDRESS][DOMAIN_NAME]"
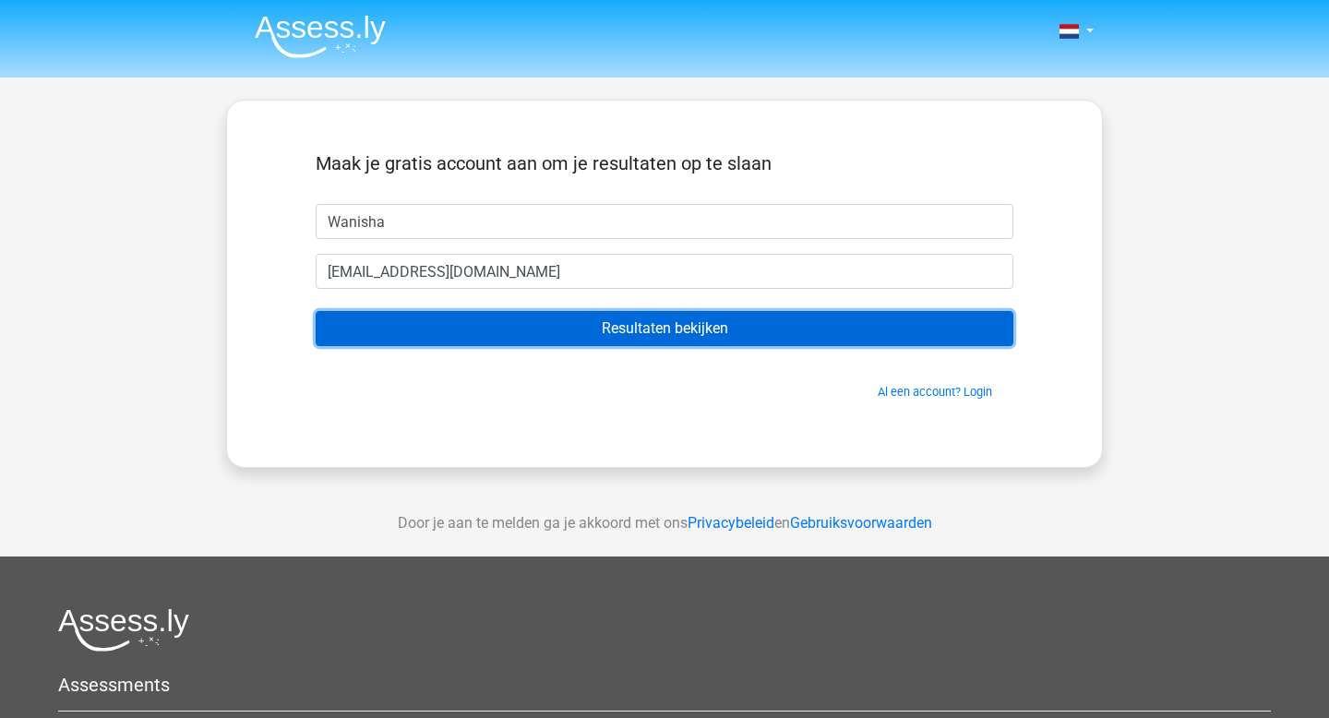
click at [458, 331] on input "Resultaten bekijken" at bounding box center [665, 328] width 698 height 35
